Goal: Task Accomplishment & Management: Manage account settings

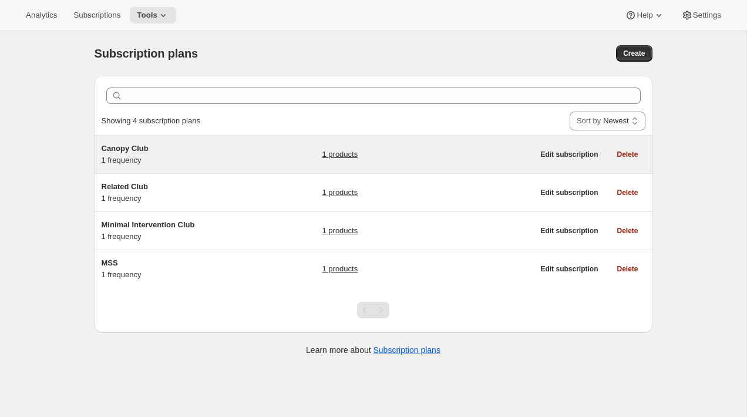
click at [186, 164] on div "Canopy Club 1 frequency" at bounding box center [175, 154] width 147 height 23
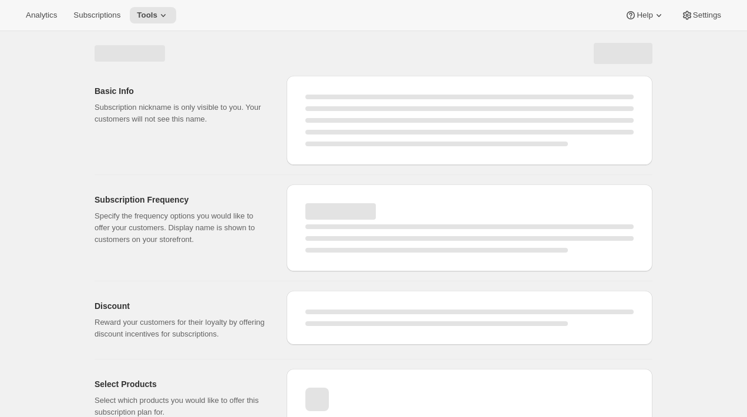
select select "WEEK"
select select "MONTH"
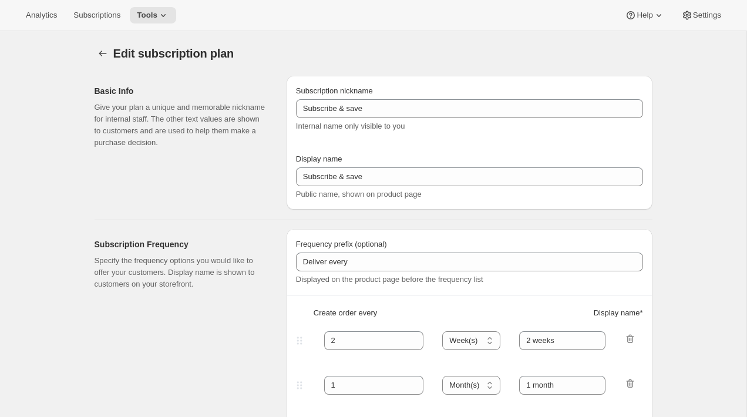
type input "Canopy Club"
type input "Join the Canopy Club"
type input "Renews every"
type input "1"
select select "YEAR"
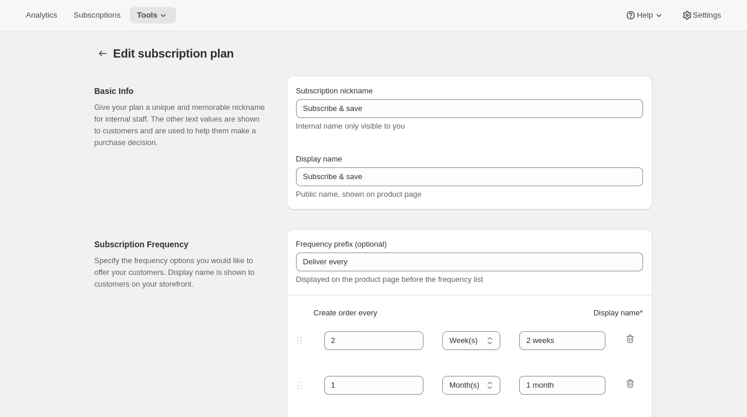
type input "1 year"
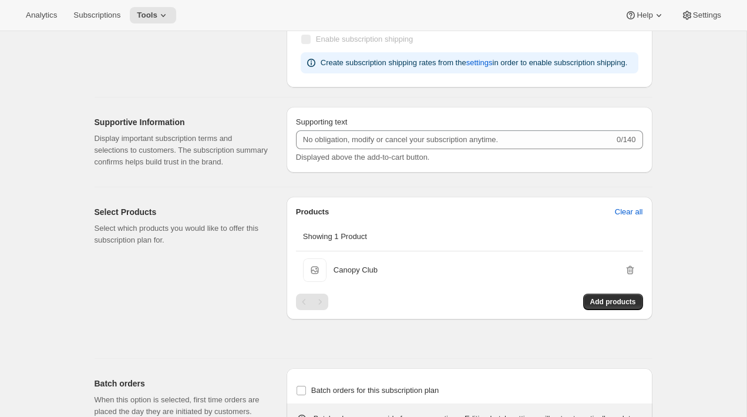
scroll to position [563, 0]
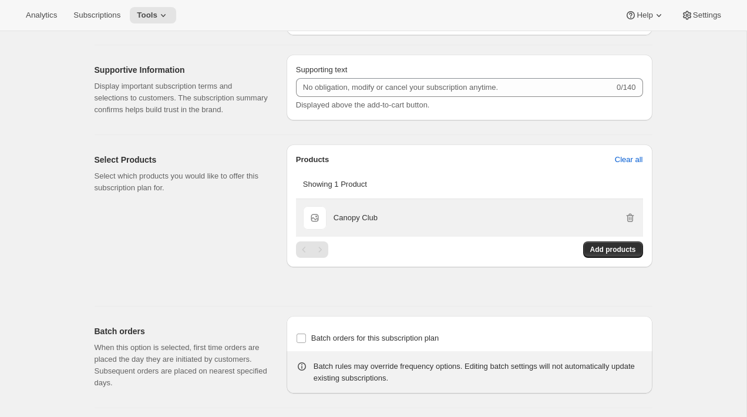
click at [349, 224] on p "Canopy Club" at bounding box center [356, 218] width 44 height 12
drag, startPoint x: 349, startPoint y: 241, endPoint x: 365, endPoint y: 241, distance: 15.9
click at [365, 224] on p "Canopy Club" at bounding box center [356, 218] width 44 height 12
copy p "Canopy Club"
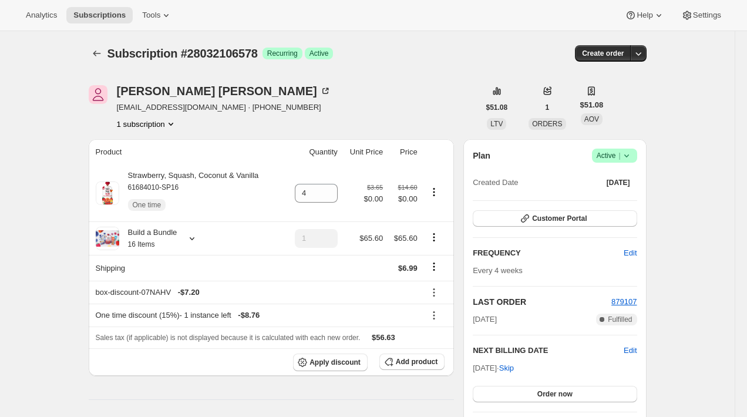
click at [91, 62] on div "Subscription #28032106578. This page is ready Subscription #28032106578 Success…" at bounding box center [368, 53] width 558 height 45
